Goal: Task Accomplishment & Management: Manage account settings

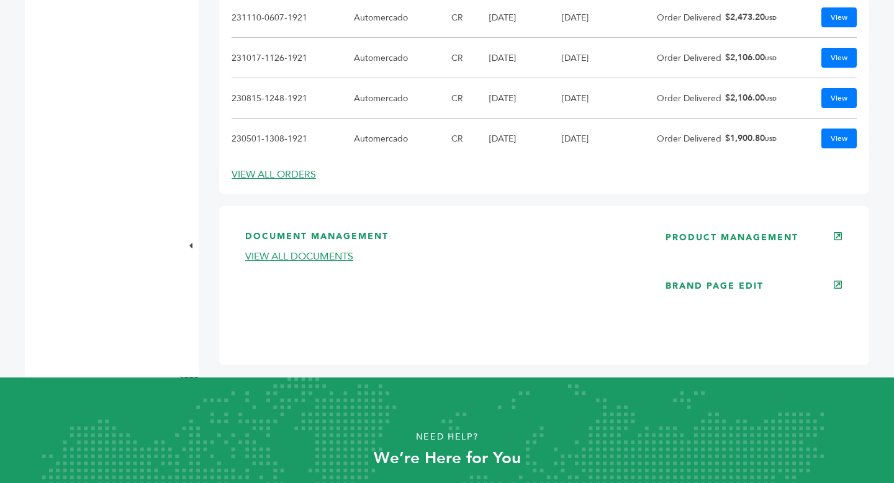
scroll to position [842, 0]
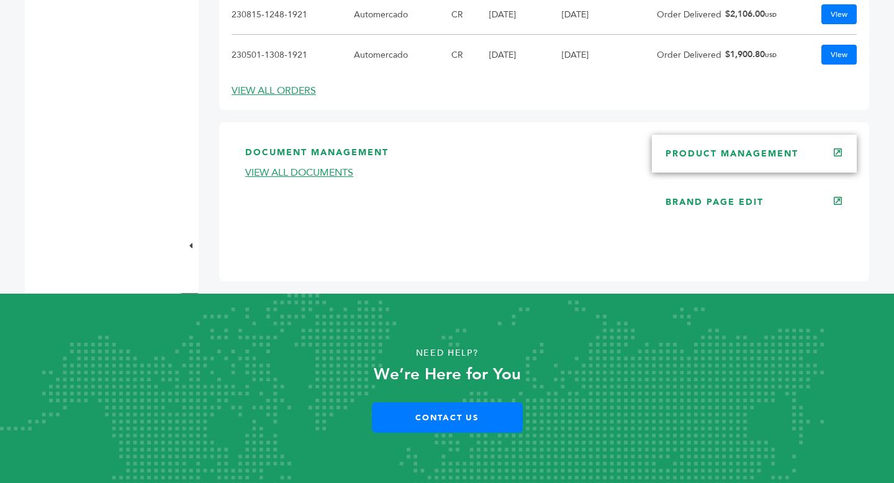
click at [737, 161] on div "PRODUCT MANAGEMENT" at bounding box center [754, 153] width 205 height 37
click at [726, 158] on link "PRODUCT MANAGEMENT" at bounding box center [731, 154] width 133 height 12
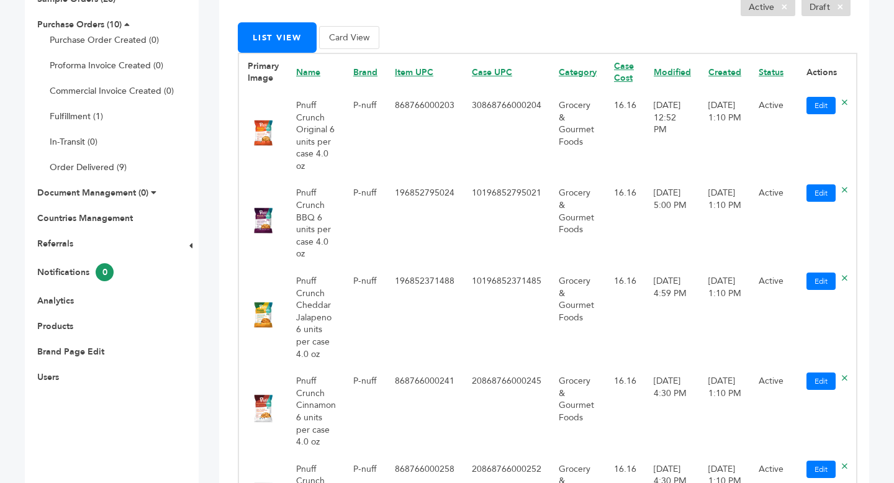
scroll to position [279, 0]
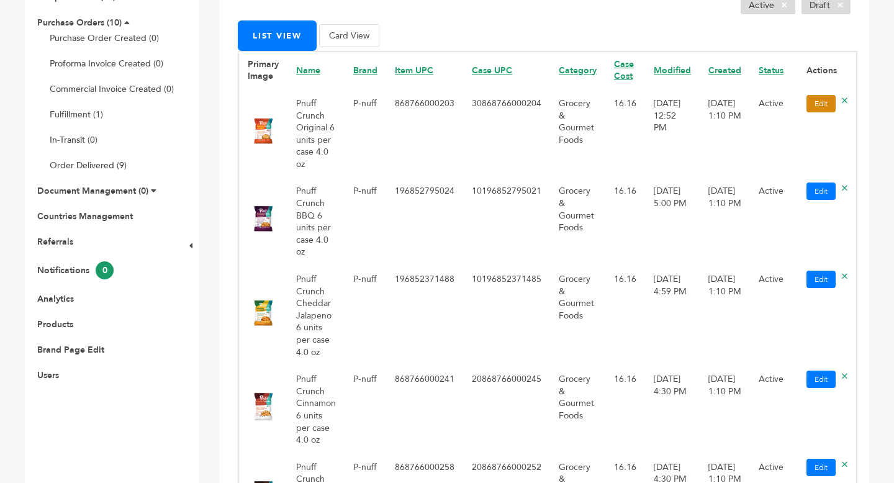
click at [806, 104] on link "Edit" at bounding box center [820, 103] width 29 height 17
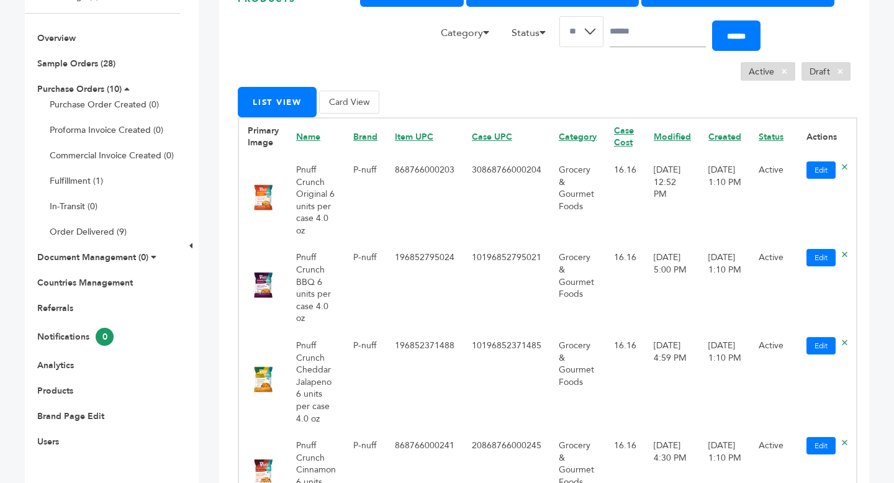
scroll to position [303, 0]
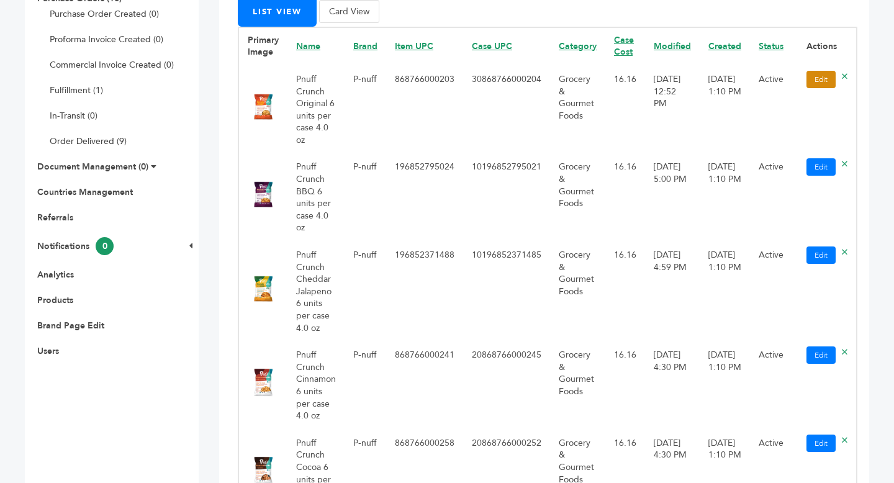
click at [820, 79] on link "Edit" at bounding box center [820, 79] width 29 height 17
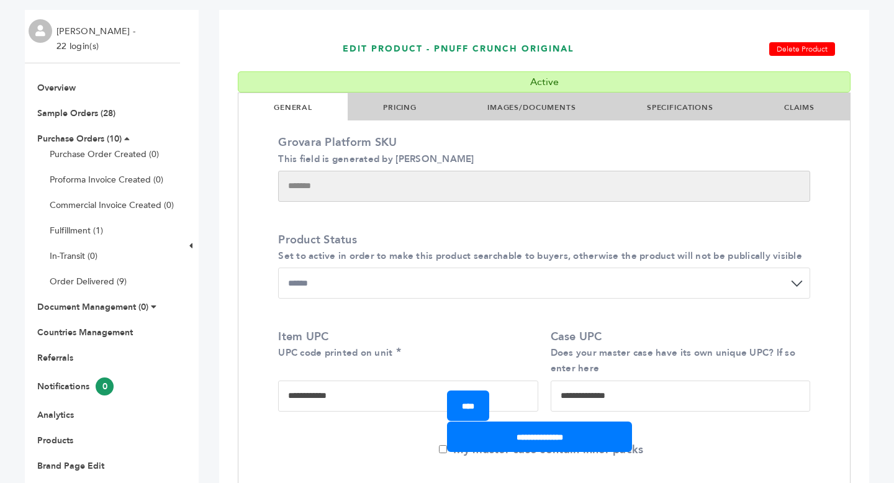
scroll to position [197, 0]
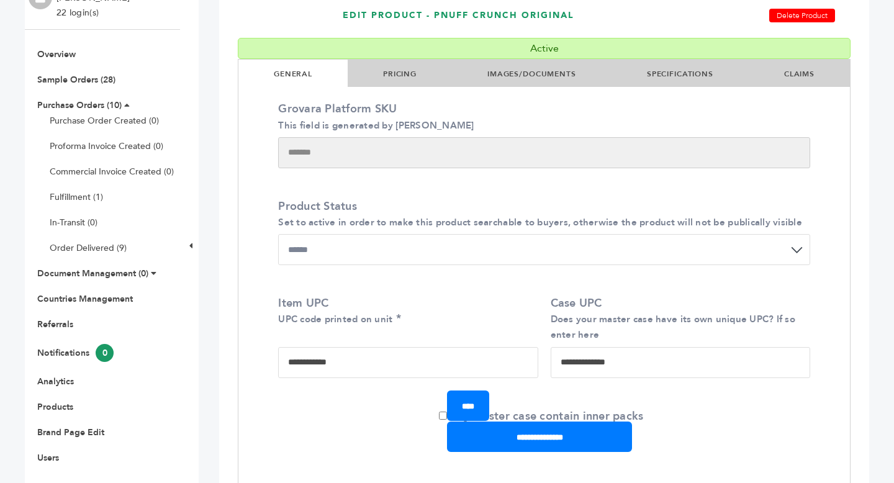
click at [397, 70] on link "PRICING" at bounding box center [400, 74] width 34 height 10
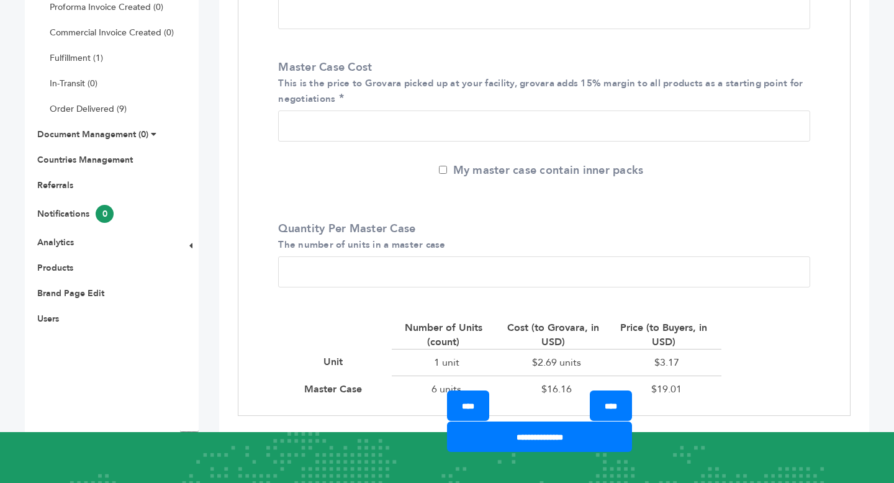
scroll to position [338, 0]
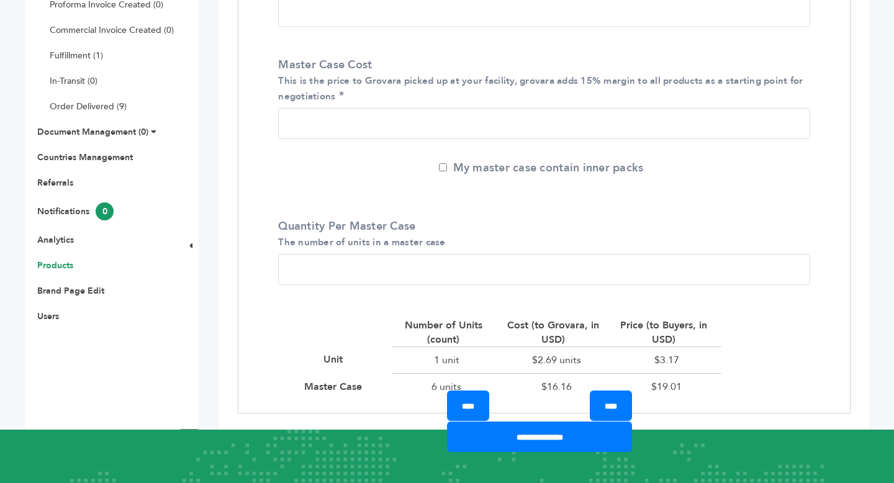
click at [54, 267] on link "Products" at bounding box center [55, 265] width 36 height 12
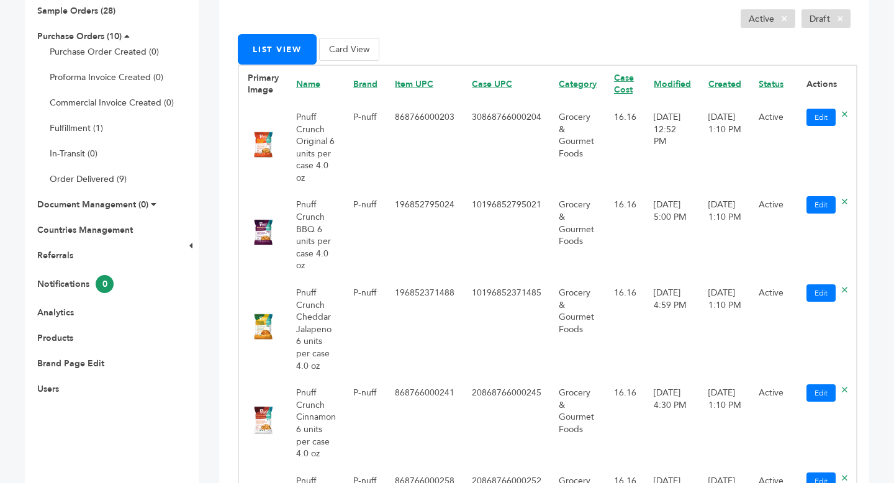
scroll to position [298, 0]
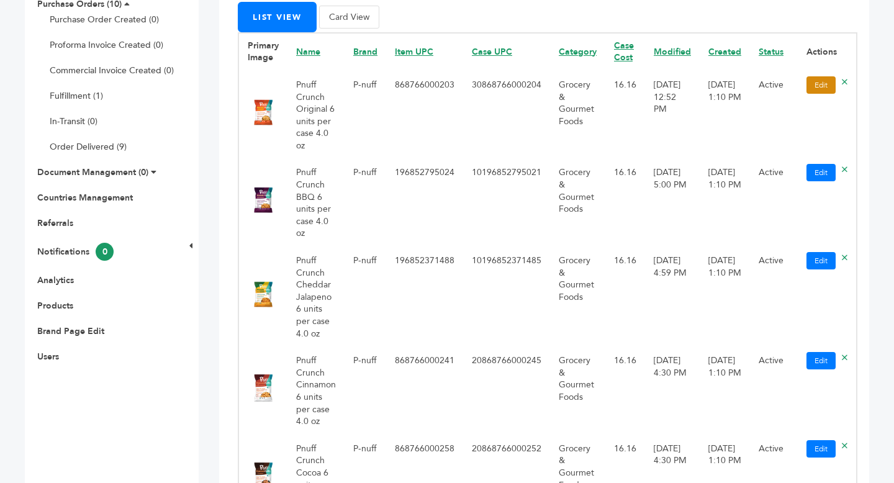
click at [819, 88] on link "Edit" at bounding box center [820, 84] width 29 height 17
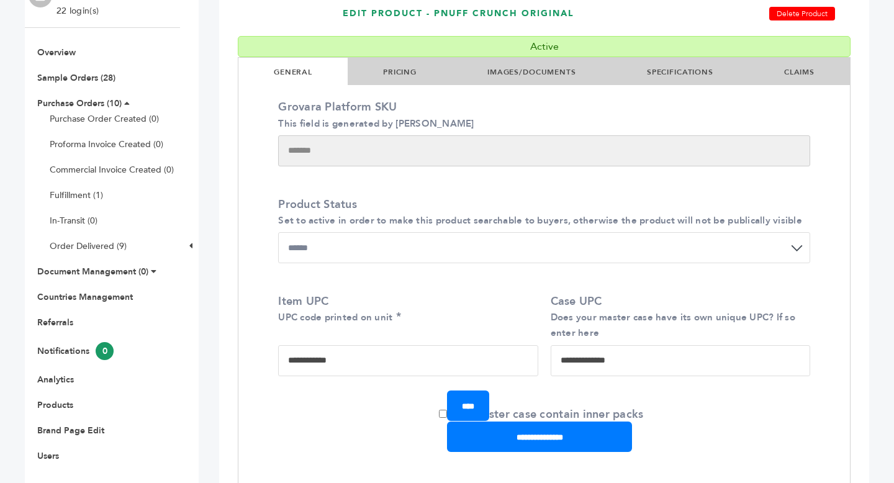
scroll to position [207, 0]
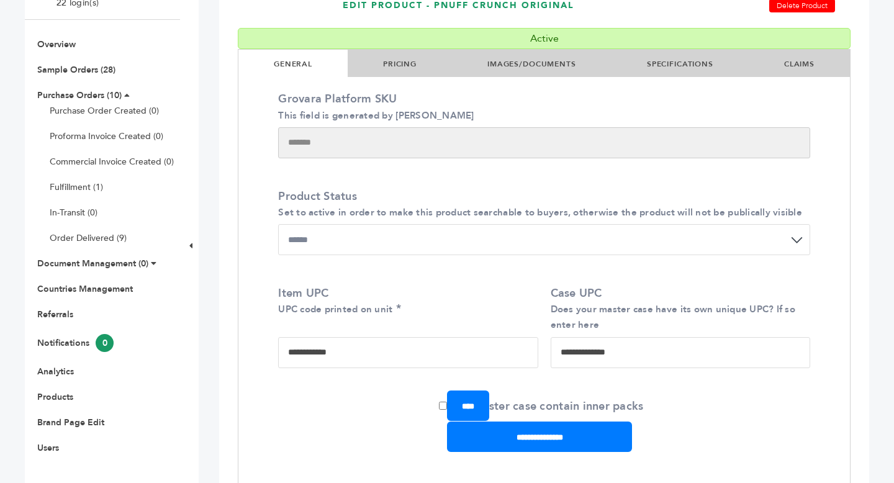
click at [390, 65] on link "PRICING" at bounding box center [400, 64] width 34 height 10
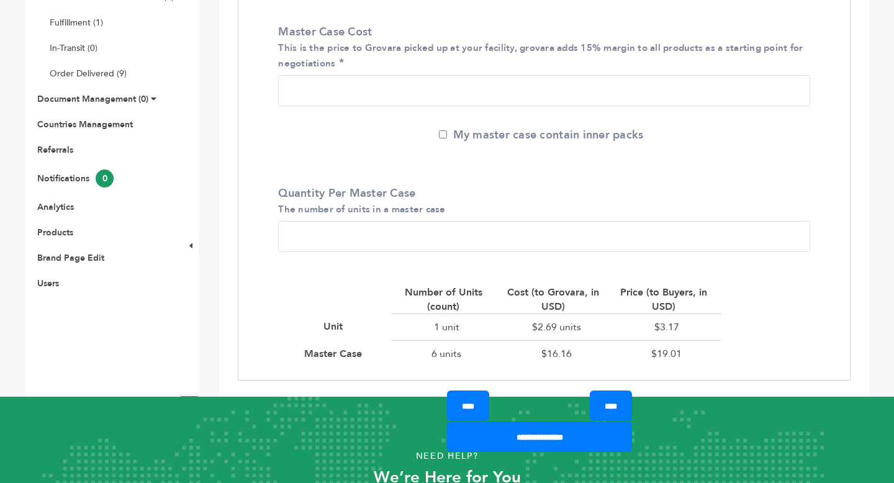
scroll to position [369, 0]
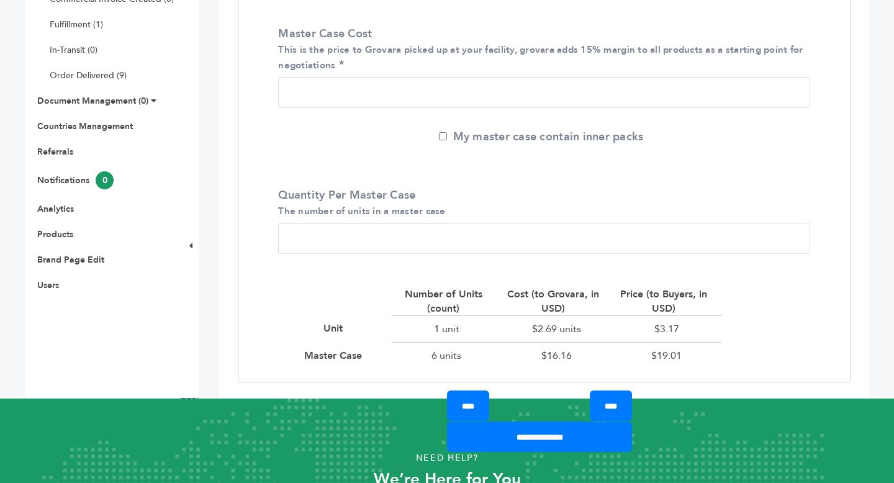
drag, startPoint x: 315, startPoint y: 93, endPoint x: 266, endPoint y: 93, distance: 49.0
click at [266, 93] on div "MSRP Manufacturer's Suggested Retail Price * Master Case Cost This is the price…" at bounding box center [543, 150] width 611 height 462
drag, startPoint x: 650, startPoint y: 354, endPoint x: 700, endPoint y: 354, distance: 49.6
click at [700, 354] on div "$19.01" at bounding box center [666, 355] width 110 height 27
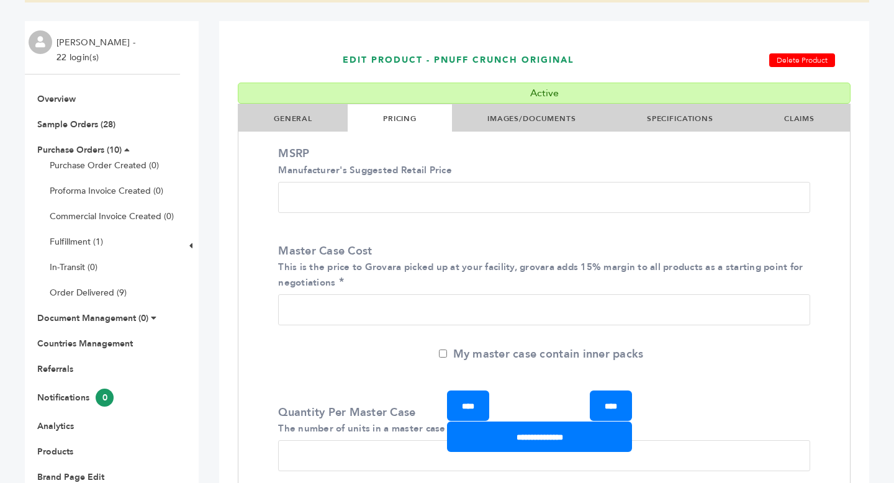
scroll to position [0, 0]
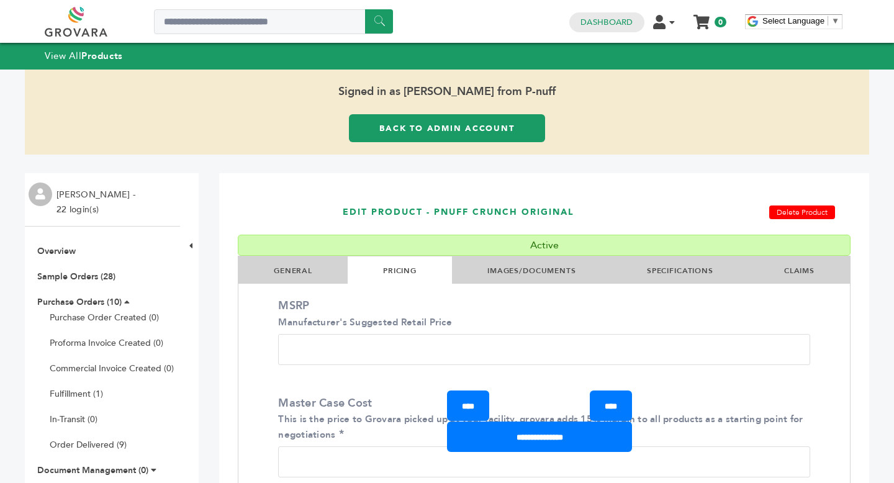
click at [484, 126] on link "Back to Admin Account" at bounding box center [447, 128] width 196 height 28
